Goal: Transaction & Acquisition: Purchase product/service

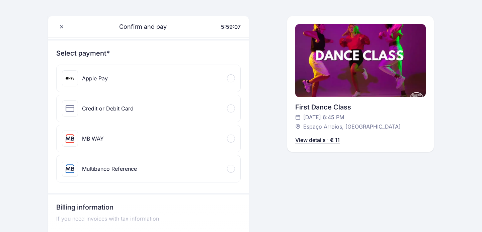
scroll to position [71, 0]
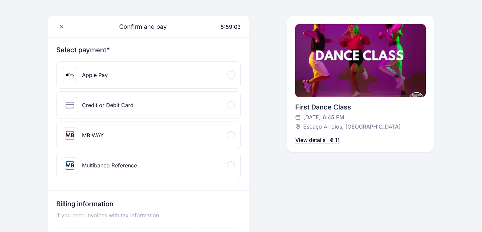
click at [110, 107] on div "Credit or Debit Card" at bounding box center [108, 105] width 52 height 8
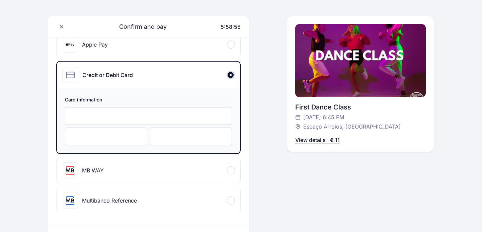
scroll to position [98, 0]
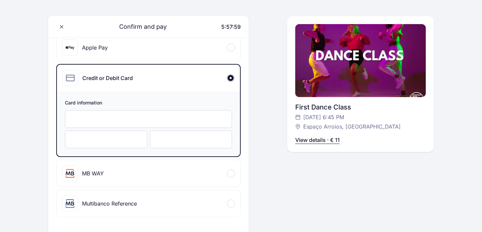
click at [168, 144] on div at bounding box center [191, 140] width 82 height 18
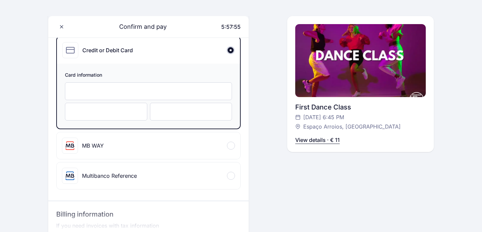
click at [33, 123] on div "English English Português Català Español Français Confirm and pay 5:57:55 Hello…" at bounding box center [241, 185] width 482 height 622
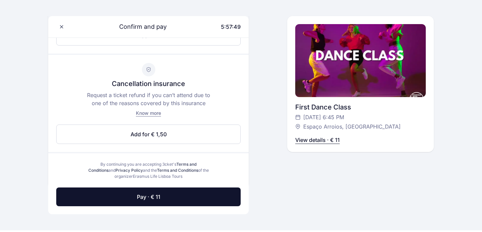
scroll to position [347, 0]
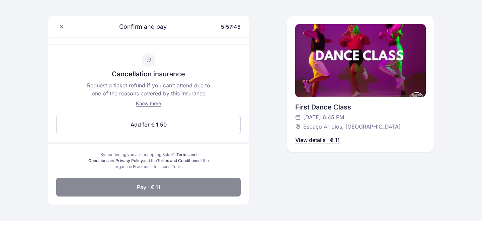
click at [87, 186] on button "Pay · € 11" at bounding box center [148, 187] width 185 height 19
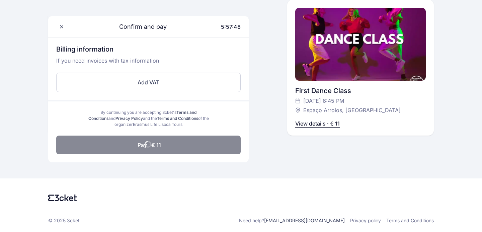
scroll to position [291, 0]
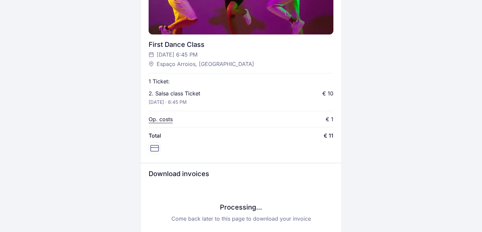
scroll to position [243, 0]
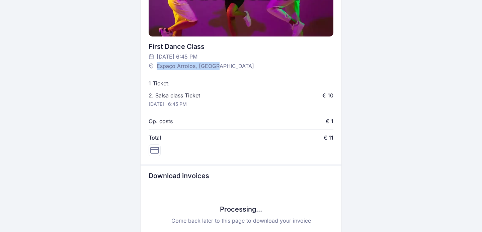
drag, startPoint x: 223, startPoint y: 65, endPoint x: 157, endPoint y: 64, distance: 65.3
click at [157, 64] on div "Espaço Arroios, [GEOGRAPHIC_DATA]" at bounding box center [238, 66] width 178 height 8
copy span "Espaço Arroios, [GEOGRAPHIC_DATA]"
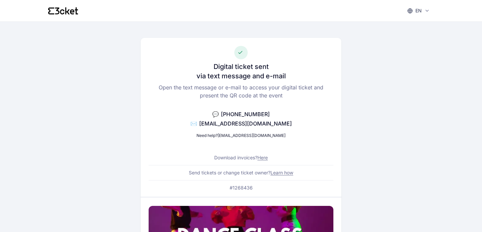
scroll to position [0, 0]
